Goal: Task Accomplishment & Management: Use online tool/utility

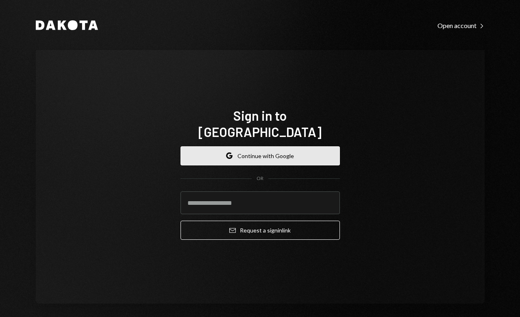
click at [291, 150] on button "Google Continue with Google" at bounding box center [259, 155] width 159 height 19
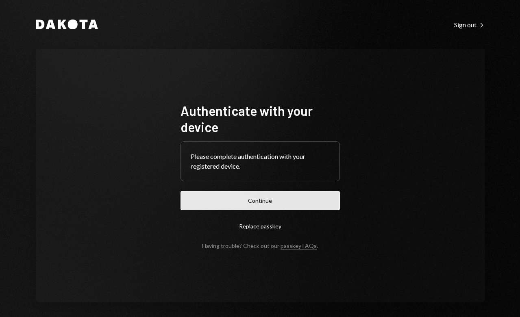
click at [289, 199] on button "Continue" at bounding box center [259, 200] width 159 height 19
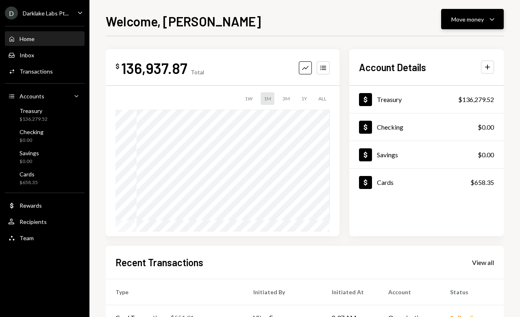
click at [469, 18] on div "Move money" at bounding box center [467, 19] width 33 height 9
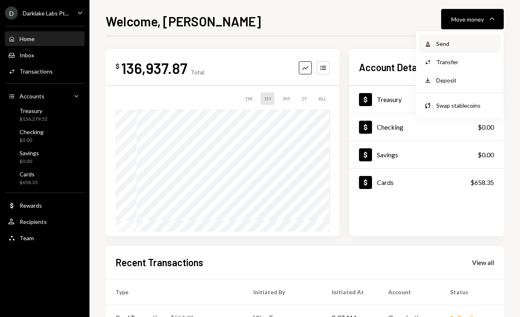
click at [449, 45] on div "Send" at bounding box center [465, 43] width 59 height 9
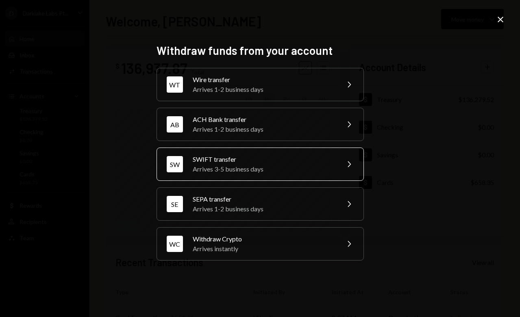
click at [254, 174] on div "[PERSON_NAME] transfer Arrives 3-5 business days Chevron Right" at bounding box center [259, 164] width 207 height 33
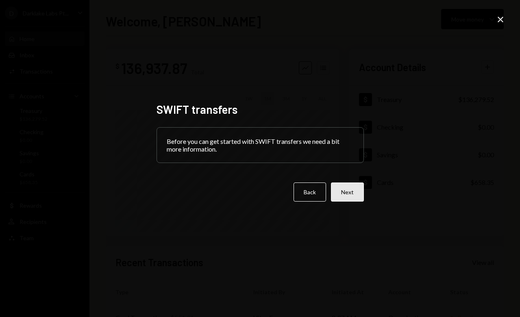
click at [362, 196] on button "Next" at bounding box center [347, 191] width 33 height 19
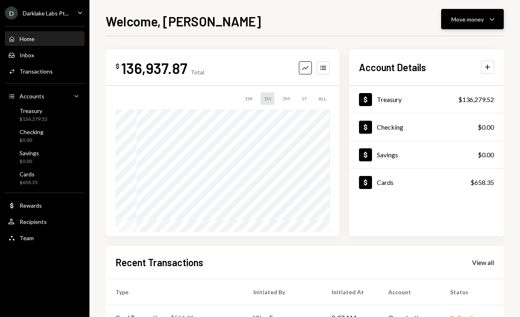
click at [478, 18] on div "Move money" at bounding box center [467, 19] width 33 height 9
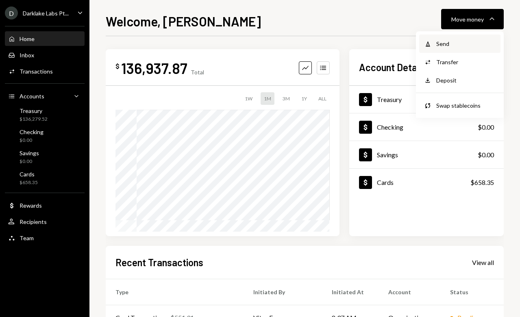
click at [449, 44] on div "Send" at bounding box center [465, 43] width 59 height 9
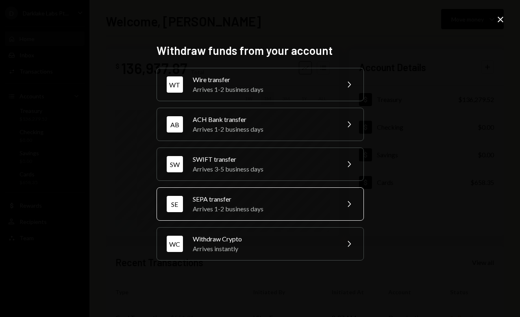
click at [212, 203] on div "SEPA transfer" at bounding box center [263, 199] width 141 height 10
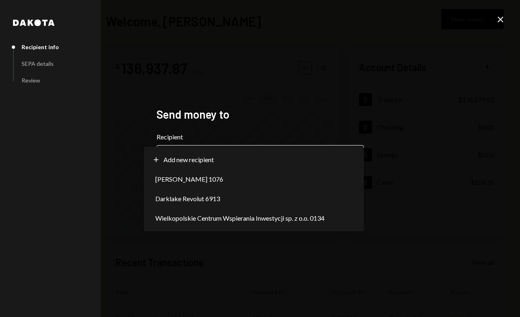
click at [185, 155] on body "**********" at bounding box center [260, 158] width 520 height 317
click at [237, 106] on div "**********" at bounding box center [260, 159] width 227 height 122
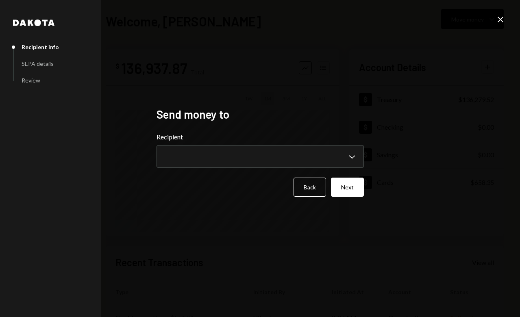
click at [503, 19] on icon "Close" at bounding box center [500, 20] width 10 height 10
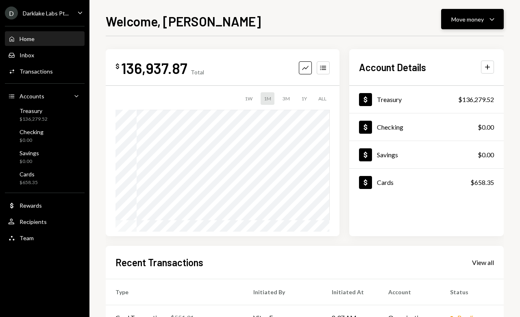
click at [471, 17] on div "Move money" at bounding box center [467, 19] width 33 height 9
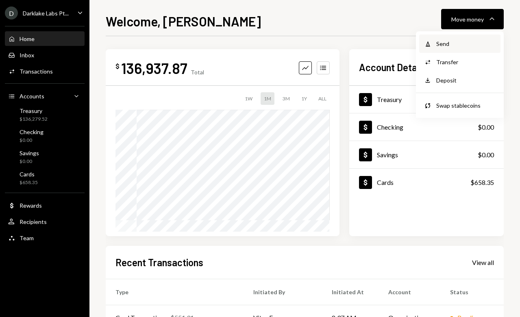
click at [455, 40] on div "Send" at bounding box center [465, 43] width 59 height 9
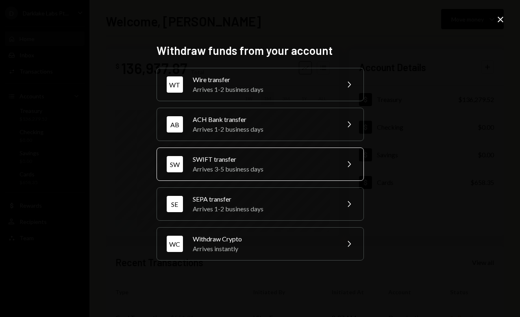
click at [273, 162] on div "SWIFT transfer" at bounding box center [263, 159] width 141 height 10
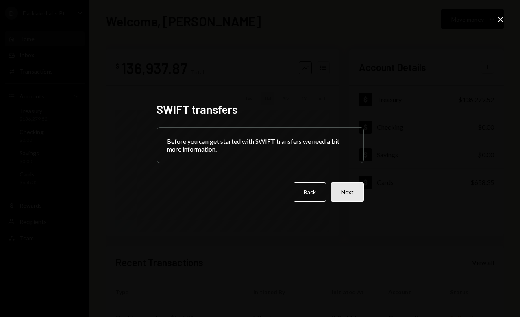
click at [351, 189] on button "Next" at bounding box center [347, 191] width 33 height 19
